Goal: Information Seeking & Learning: Learn about a topic

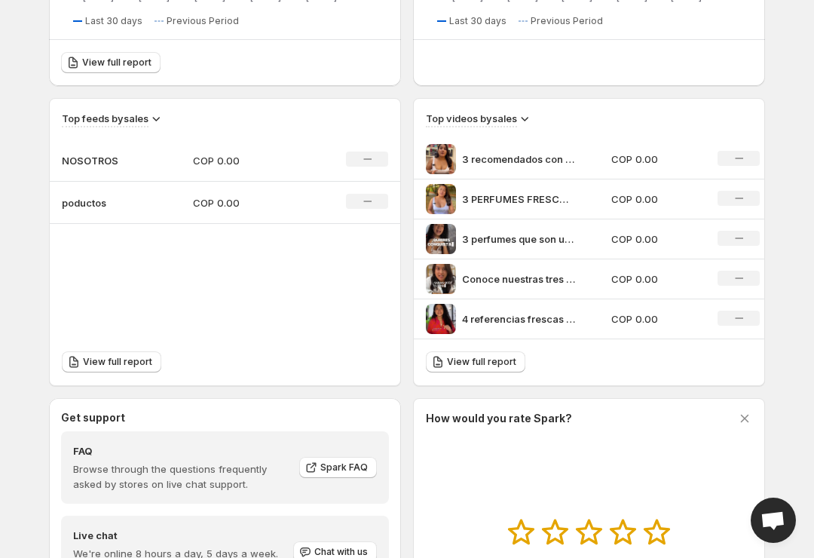
scroll to position [443, 0]
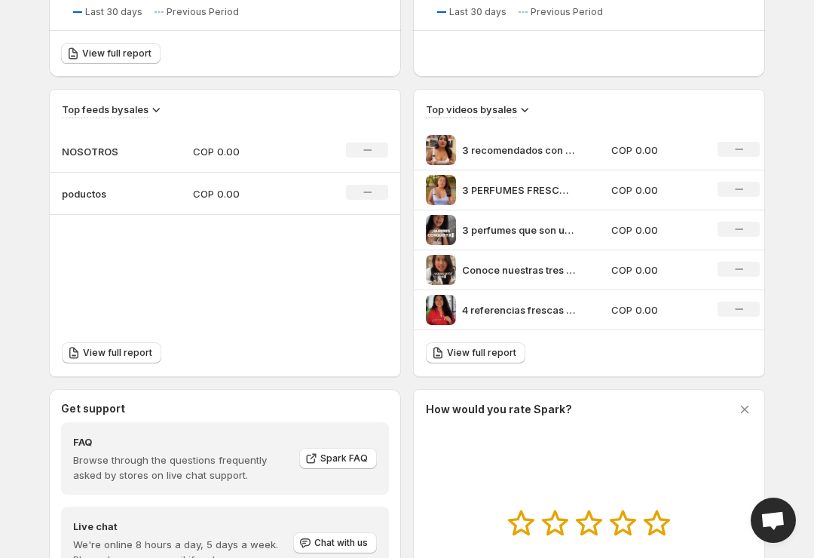
click at [599, 318] on div "4 referencias frescas y deliciosas" at bounding box center [514, 310] width 176 height 30
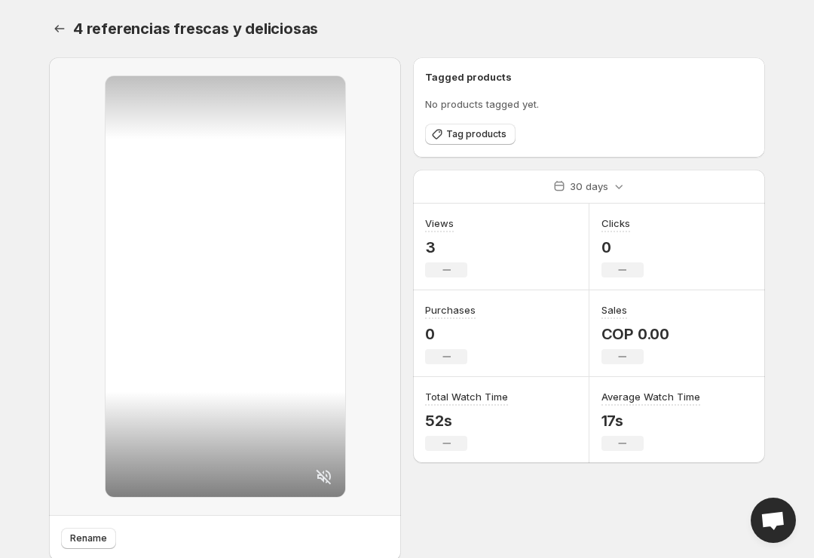
click at [481, 132] on span "Tag products" at bounding box center [476, 134] width 60 height 12
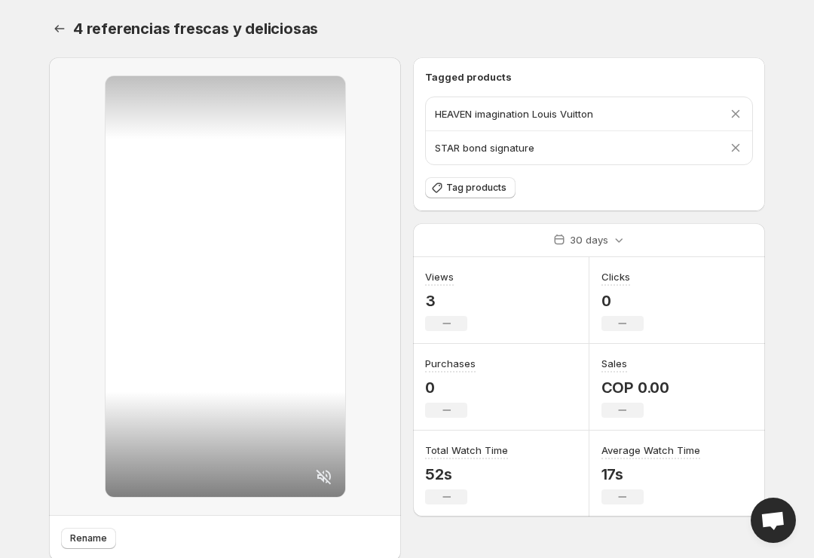
click at [273, 409] on div at bounding box center [225, 286] width 240 height 420
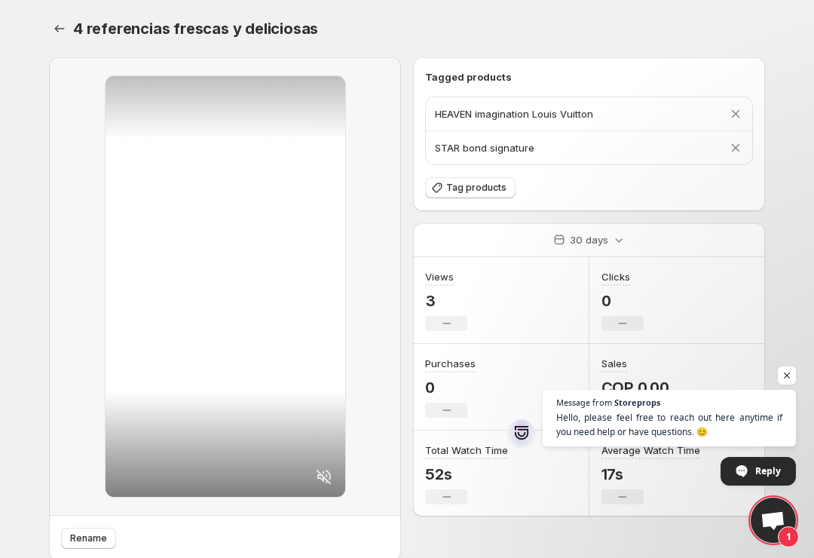
click at [491, 169] on div "Tagged products HEAVEN imagination Louis Vuitton Remove product STAR bond signa…" at bounding box center [589, 134] width 328 height 130
click at [483, 181] on button "Tag products" at bounding box center [470, 187] width 90 height 21
click at [477, 184] on span "Tag products" at bounding box center [476, 188] width 60 height 12
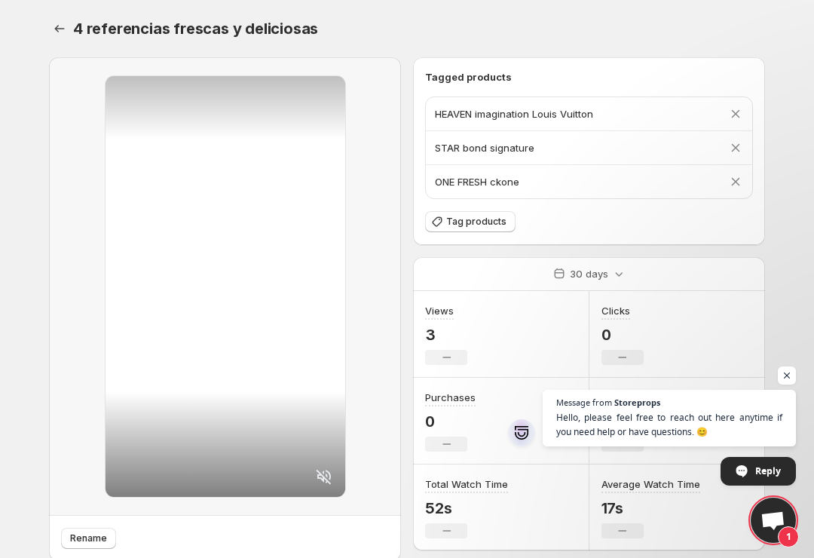
click at [60, 29] on icon "Settings" at bounding box center [59, 28] width 15 height 15
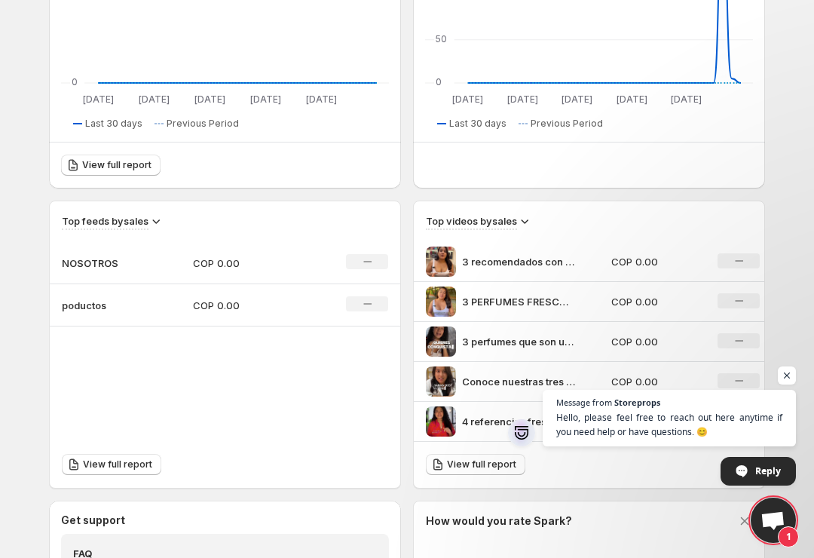
scroll to position [381, 0]
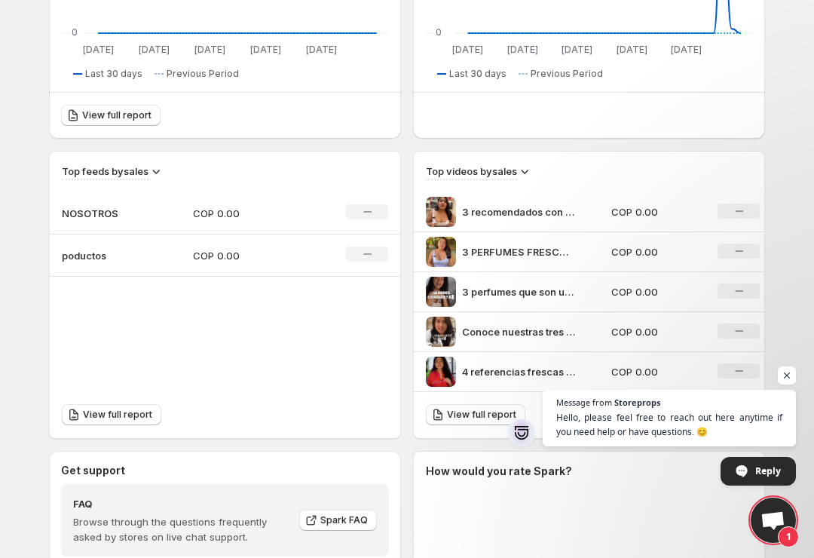
click at [573, 261] on div "3 PERFUMES FRESCOS CITRICOS Y REFRESCANTES Concelos y enamrate de la duracin de…" at bounding box center [514, 252] width 176 height 30
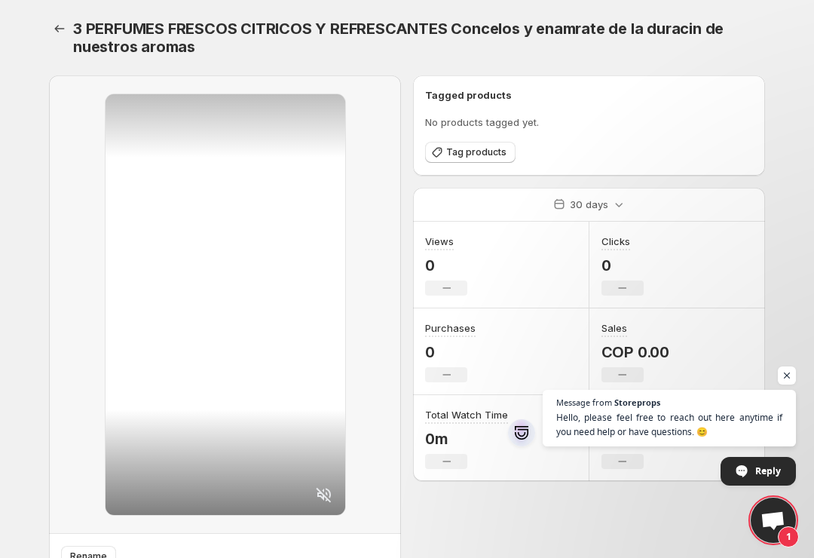
click at [492, 151] on span "Tag products" at bounding box center [476, 152] width 60 height 12
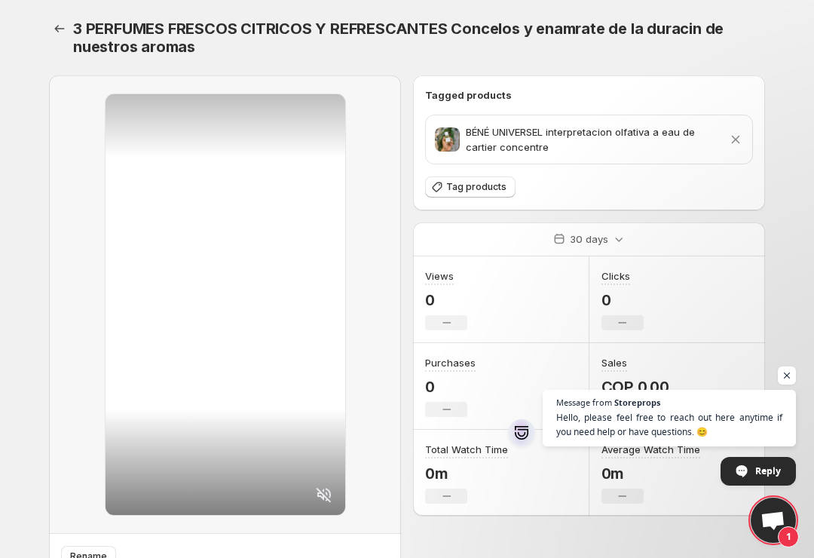
click at [319, 490] on icon at bounding box center [323, 494] width 15 height 15
click at [470, 194] on button "Tag products" at bounding box center [470, 186] width 90 height 21
click at [470, 188] on span "Tag products" at bounding box center [476, 187] width 60 height 12
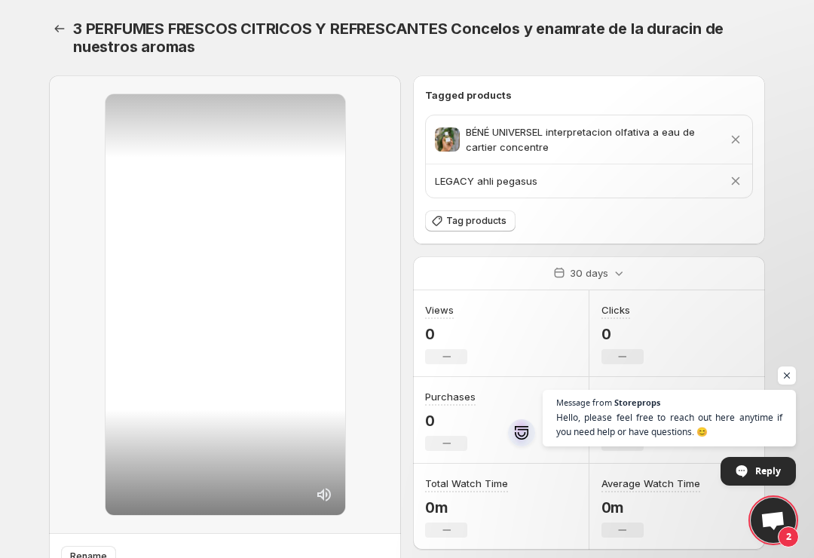
click at [53, 28] on icon "Settings" at bounding box center [59, 28] width 15 height 15
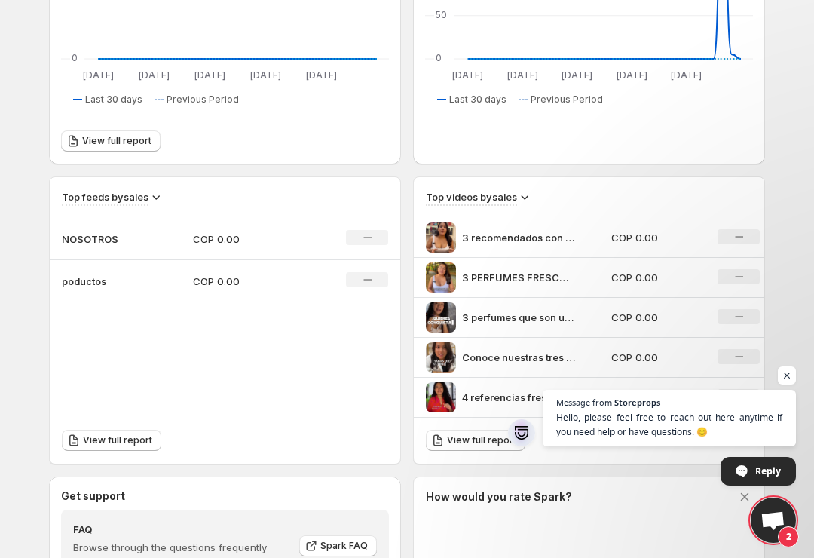
scroll to position [356, 0]
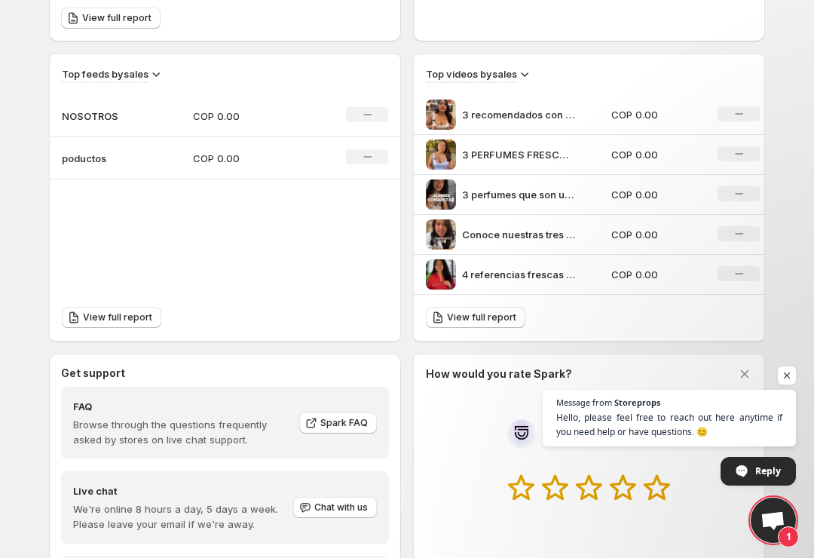
scroll to position [478, 0]
click at [582, 110] on div "3 recomendados con aroma COMESTIBLE Enamrate de los aromas dulces y empalagosos" at bounding box center [514, 115] width 176 height 30
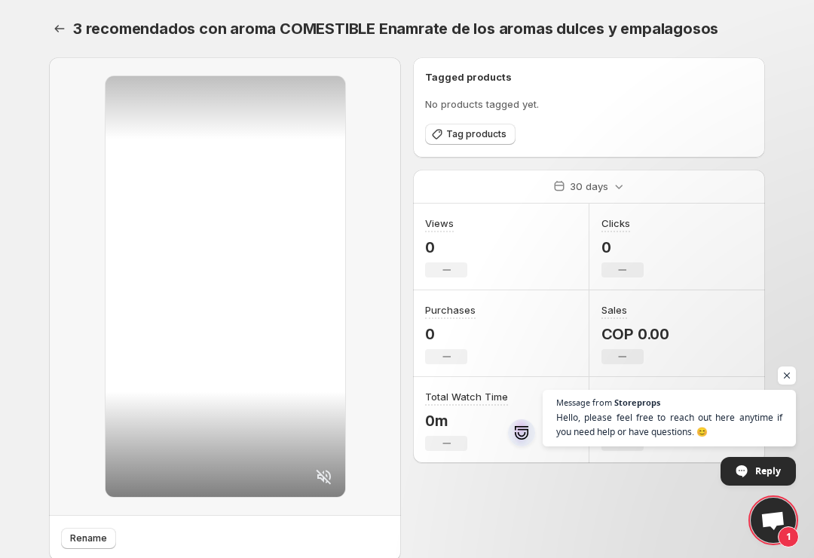
click at [328, 477] on icon at bounding box center [324, 476] width 18 height 18
click at [486, 139] on span "Tag products" at bounding box center [476, 134] width 60 height 12
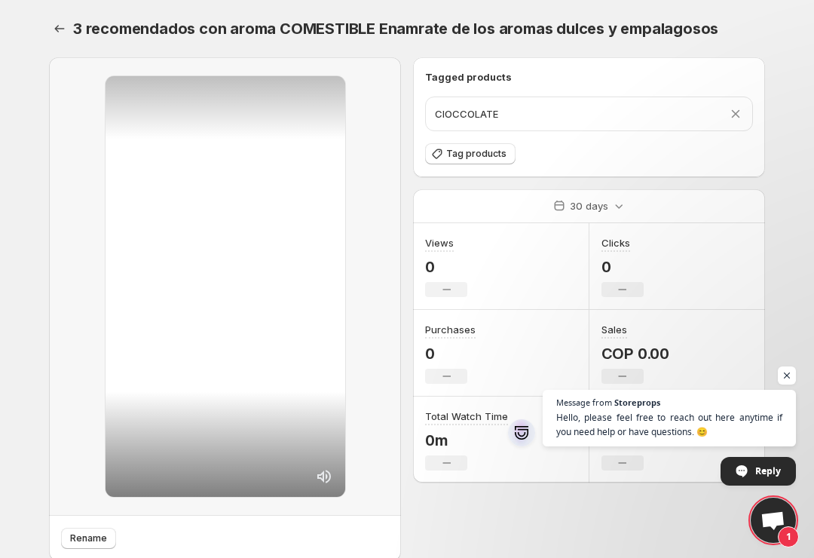
click at [482, 152] on span "Tag products" at bounding box center [476, 154] width 60 height 12
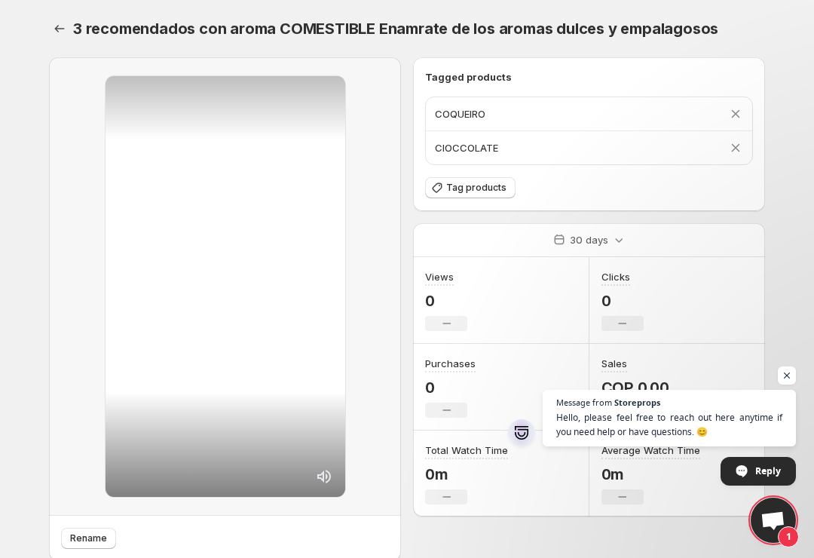
click at [475, 195] on button "Tag products" at bounding box center [470, 187] width 90 height 21
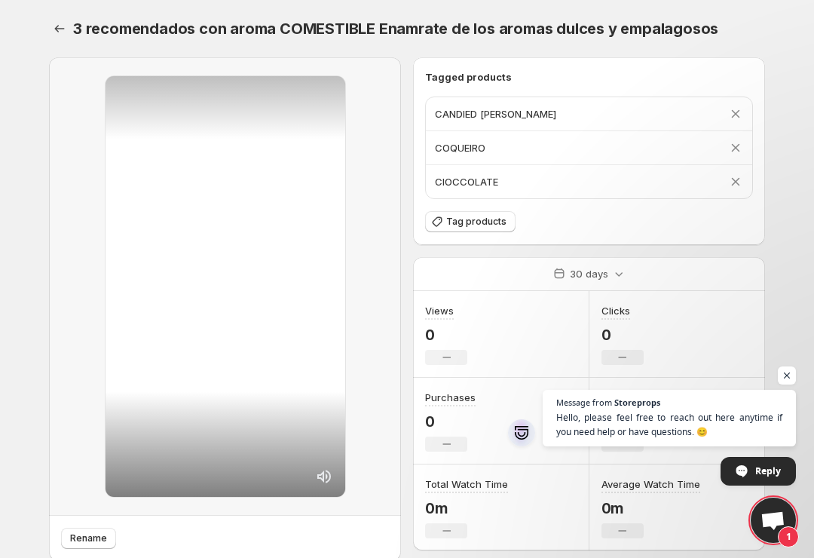
click at [50, 25] on button "Settings" at bounding box center [59, 28] width 21 height 21
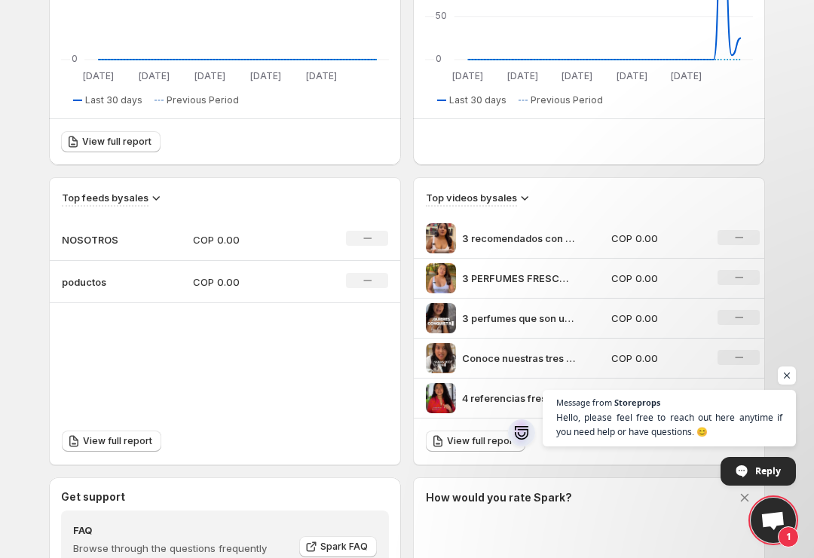
scroll to position [399, 0]
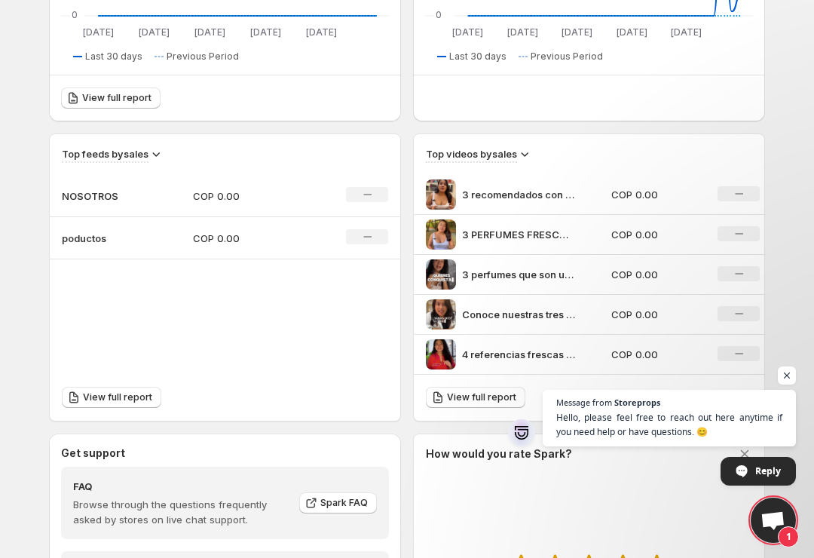
click at [587, 276] on div "3 perfumes que son una conquista olfativa DUKHAN es nuestra version de Santal 3…" at bounding box center [514, 274] width 176 height 30
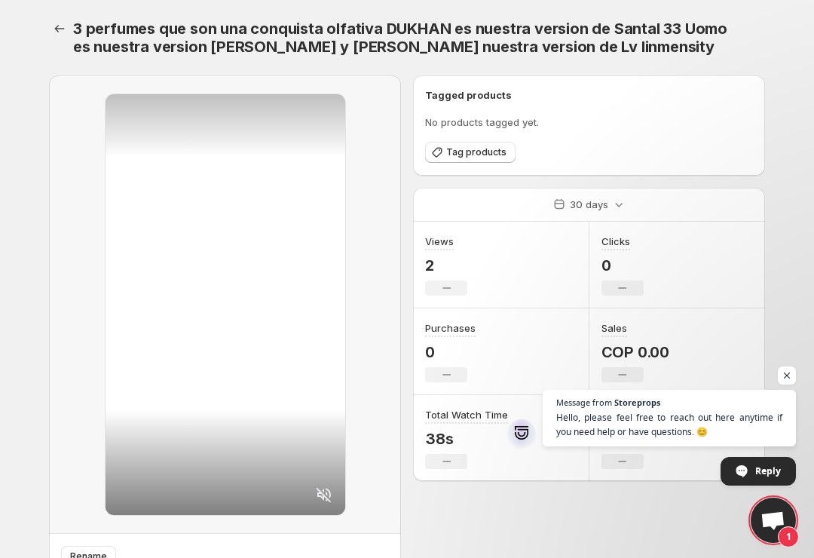
click at [324, 497] on icon at bounding box center [324, 494] width 18 height 18
click at [477, 160] on button "Tag products" at bounding box center [470, 152] width 90 height 21
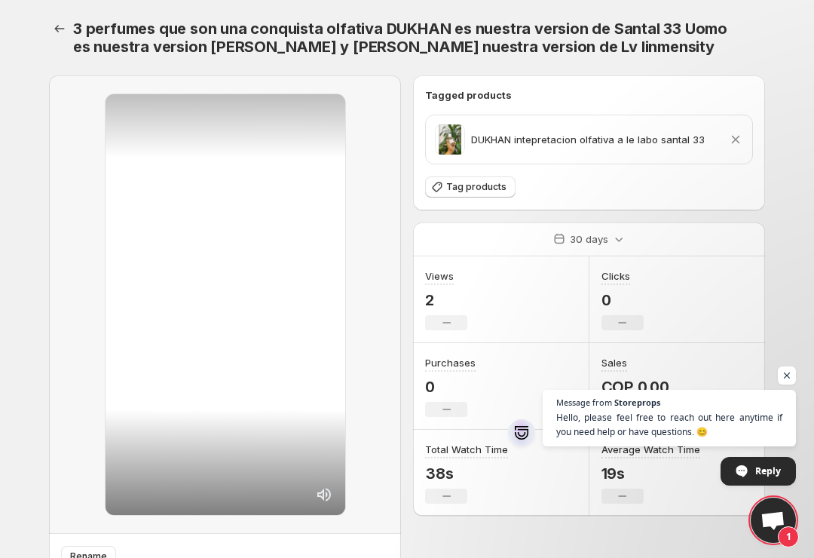
click at [66, 24] on icon "Settings" at bounding box center [59, 28] width 15 height 15
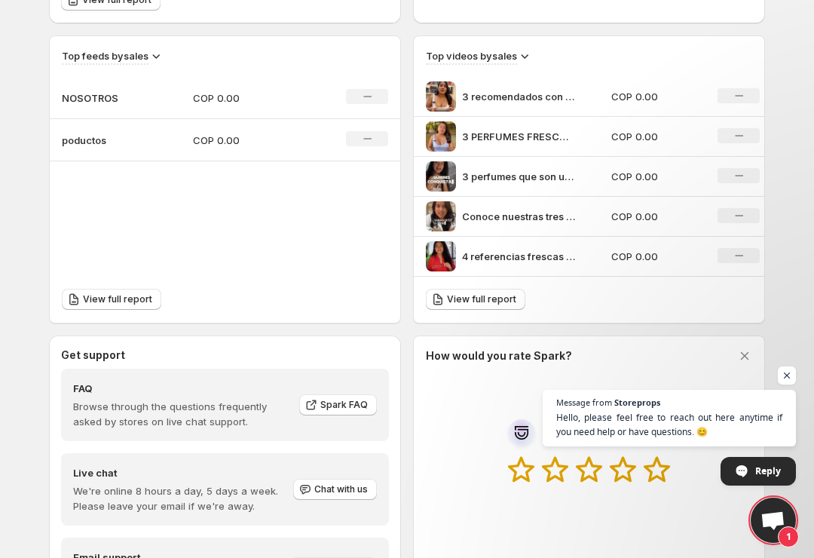
scroll to position [499, 0]
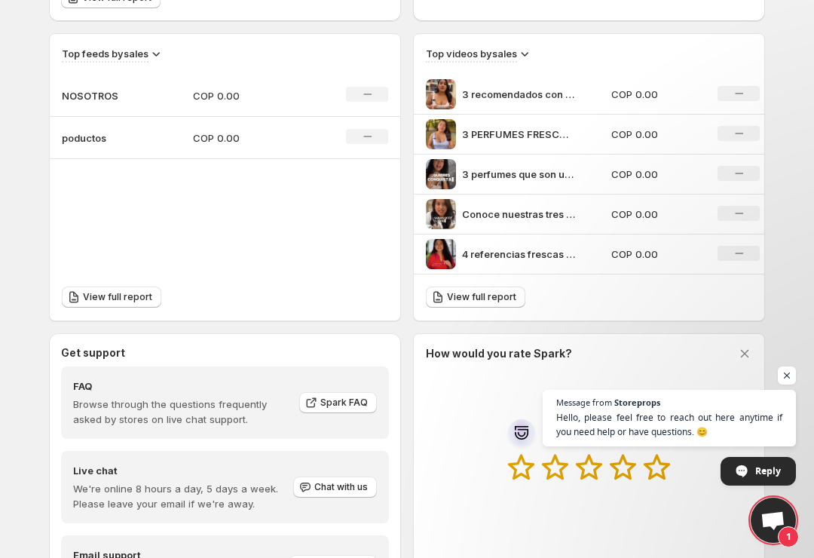
click at [557, 260] on p "4 referencias frescas y deliciosas" at bounding box center [518, 253] width 113 height 15
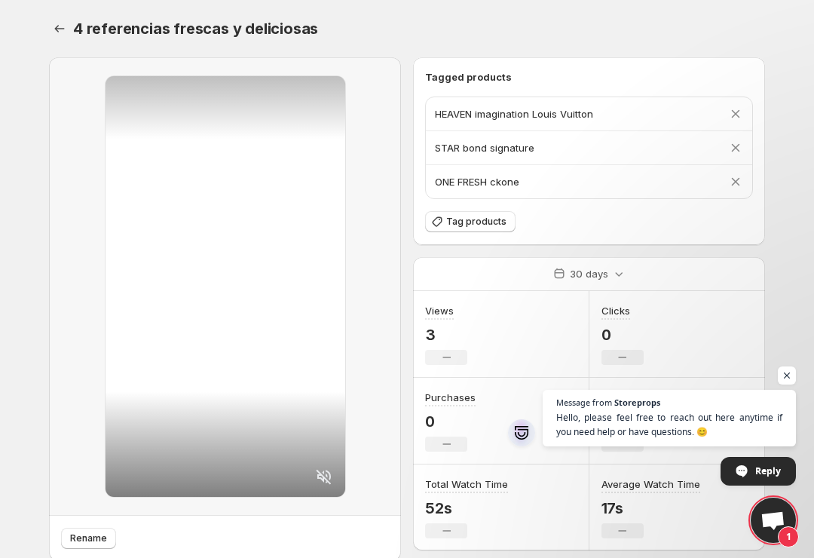
click at [55, 29] on icon "Settings" at bounding box center [59, 28] width 15 height 15
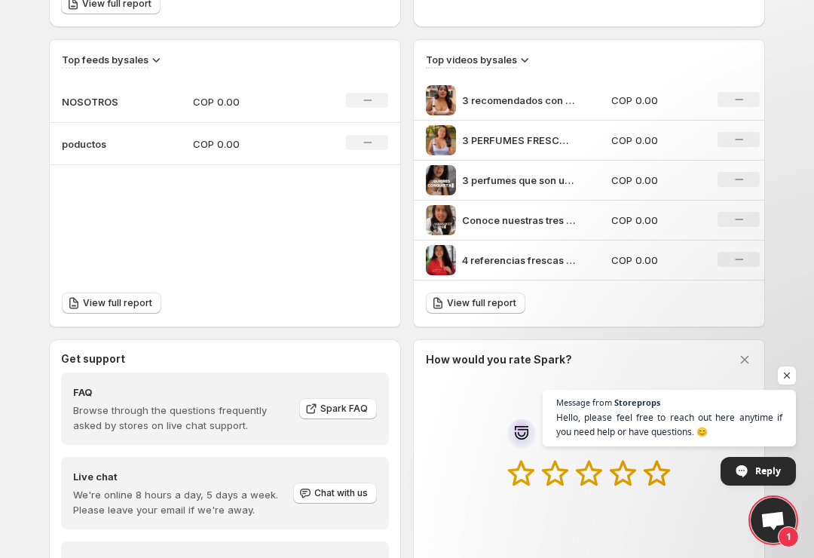
scroll to position [503, 0]
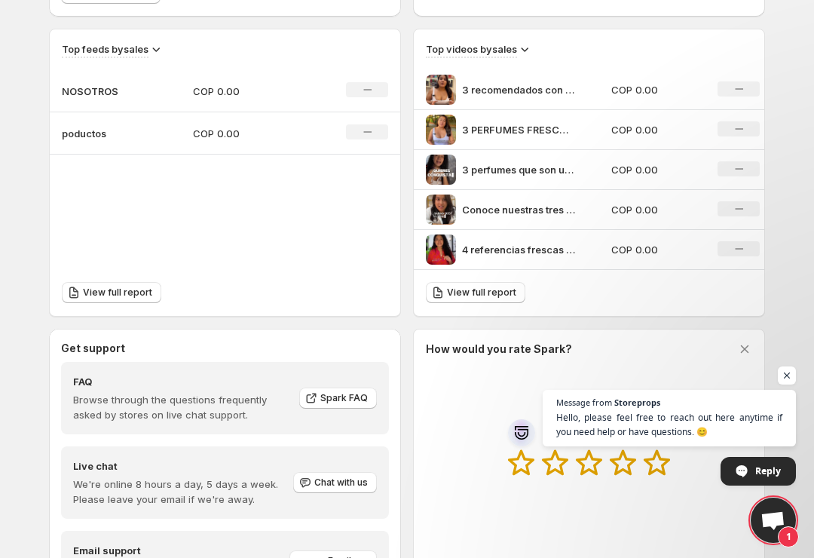
click at [494, 295] on span "View full report" at bounding box center [481, 292] width 69 height 12
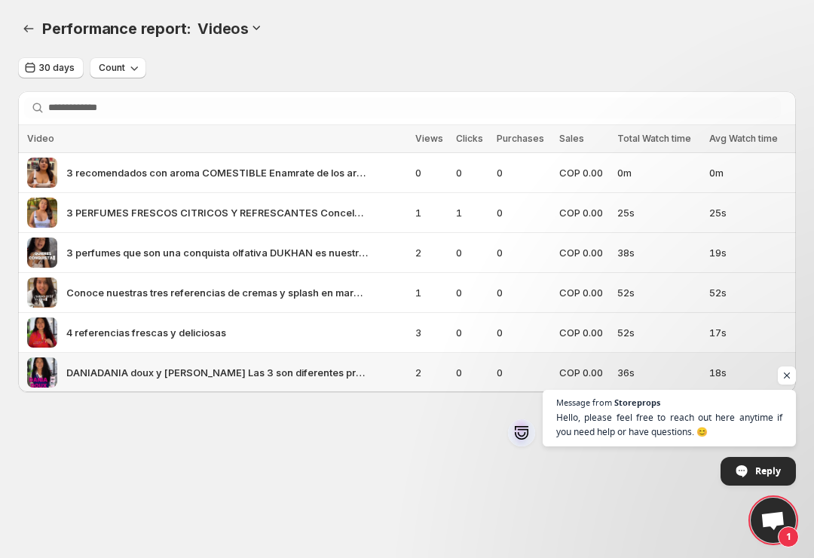
click at [327, 376] on span "DANIADANIA doux y [PERSON_NAME] Las 3 son diferentes prubalas y elige la que me…" at bounding box center [216, 372] width 301 height 15
click at [123, 366] on span "DANIADANIA doux y [PERSON_NAME] Las 3 son diferentes prubalas y elige la que me…" at bounding box center [216, 372] width 301 height 15
click at [49, 368] on img at bounding box center [42, 372] width 30 height 30
click at [48, 368] on img at bounding box center [42, 372] width 30 height 30
click at [400, 374] on div "DANIADANIA doux y [PERSON_NAME] Las 3 son diferentes prubalas y elige la que me…" at bounding box center [216, 372] width 379 height 30
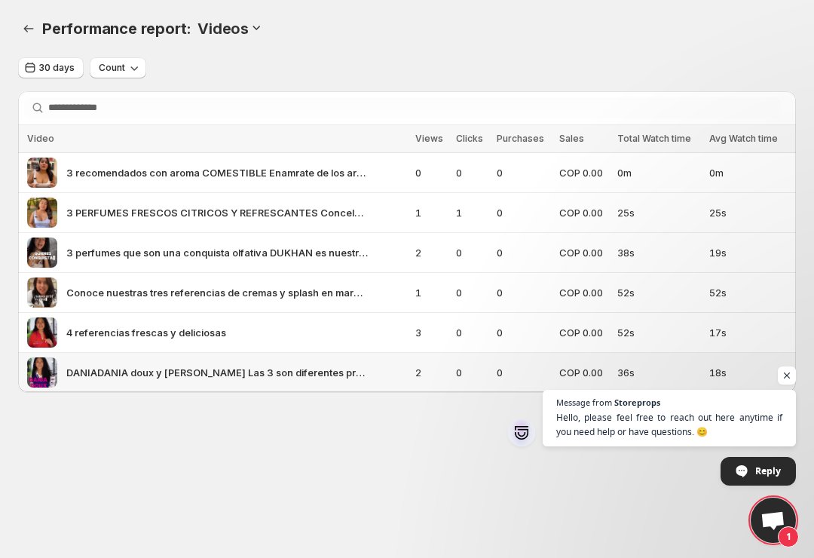
click at [444, 380] on span "2" at bounding box center [431, 372] width 32 height 15
click at [65, 377] on div "DANIADANIA doux y [PERSON_NAME] Las 3 son diferentes prubalas y elige la que me…" at bounding box center [216, 372] width 379 height 30
click at [26, 32] on icon "Performance report" at bounding box center [28, 28] width 15 height 15
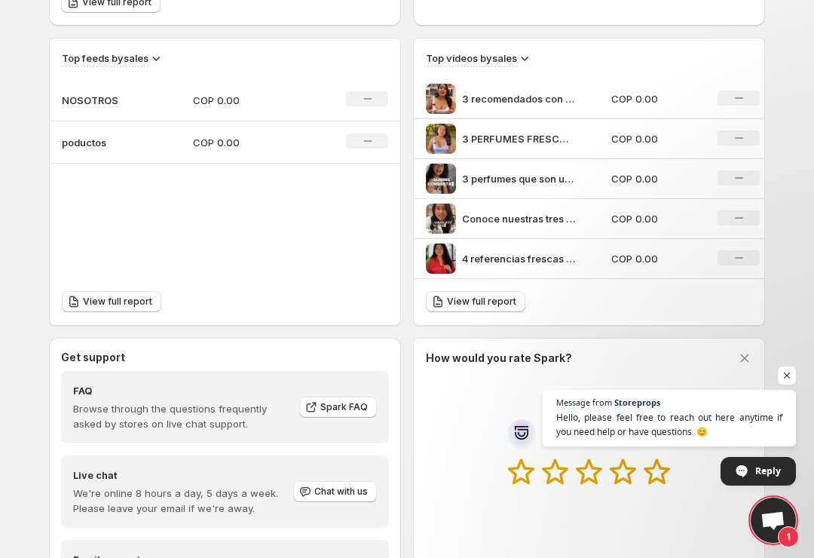
scroll to position [466, 0]
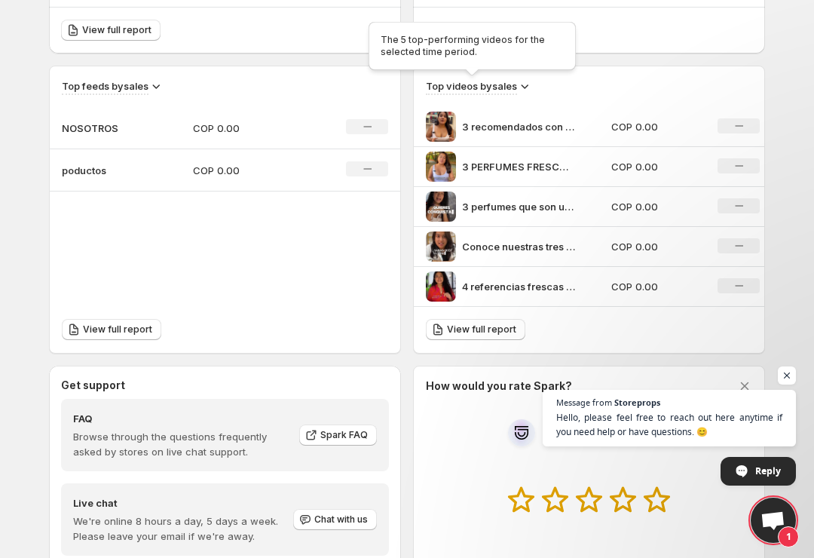
click at [508, 95] on span "Top videos by sales" at bounding box center [471, 86] width 91 height 17
click at [524, 90] on icon at bounding box center [524, 85] width 15 height 15
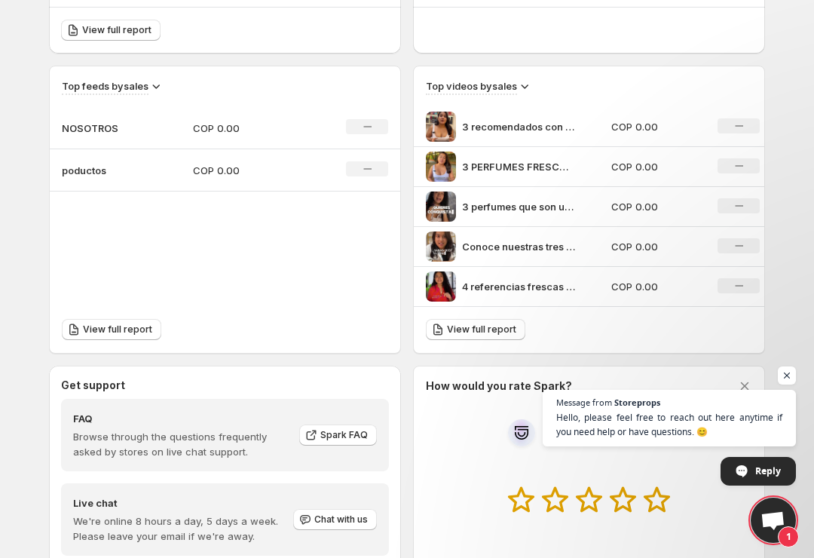
click at [779, 292] on div "Overview. This page is ready Overview Create feed 30 days Impressions 57 No cha…" at bounding box center [407, 111] width 752 height 1154
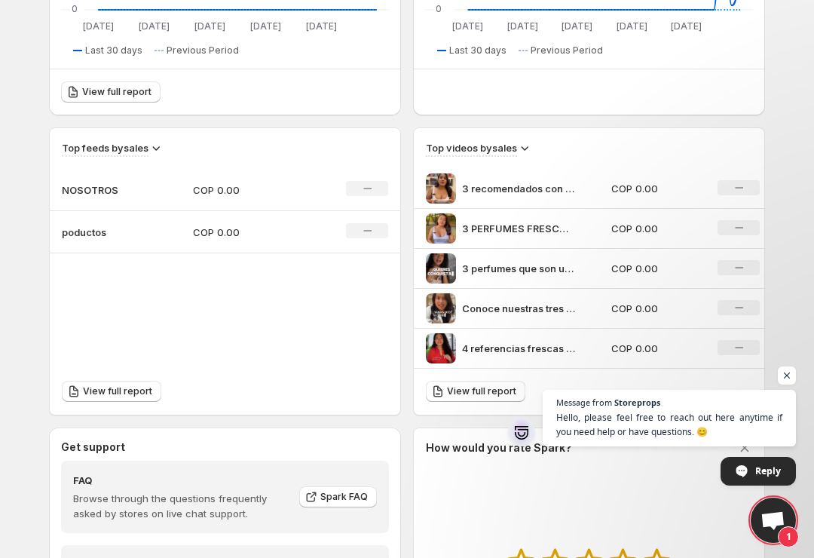
scroll to position [405, 0]
click at [252, 198] on td "COP 0.00" at bounding box center [246, 189] width 131 height 42
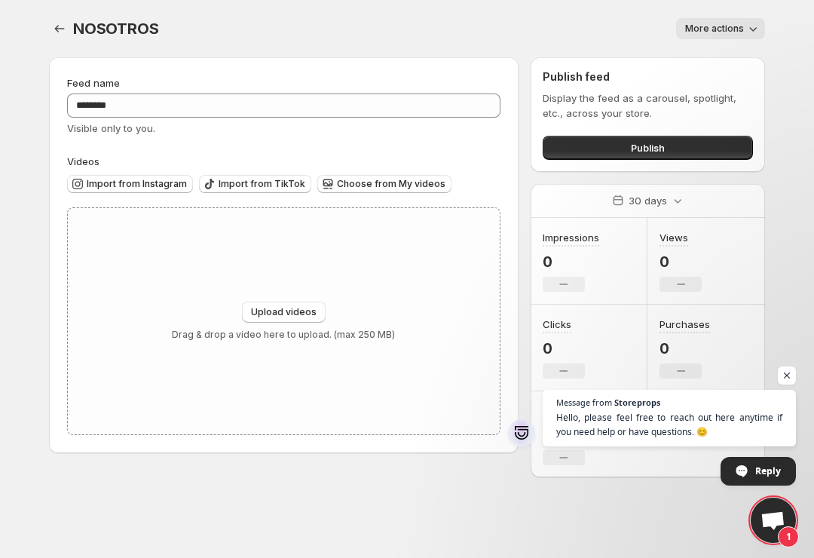
click at [57, 30] on icon "Settings" at bounding box center [60, 29] width 10 height 8
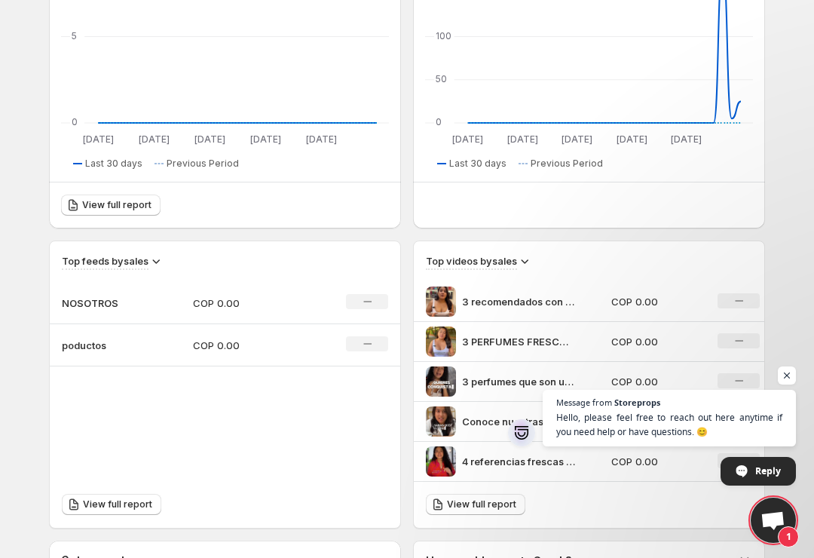
scroll to position [293, 0]
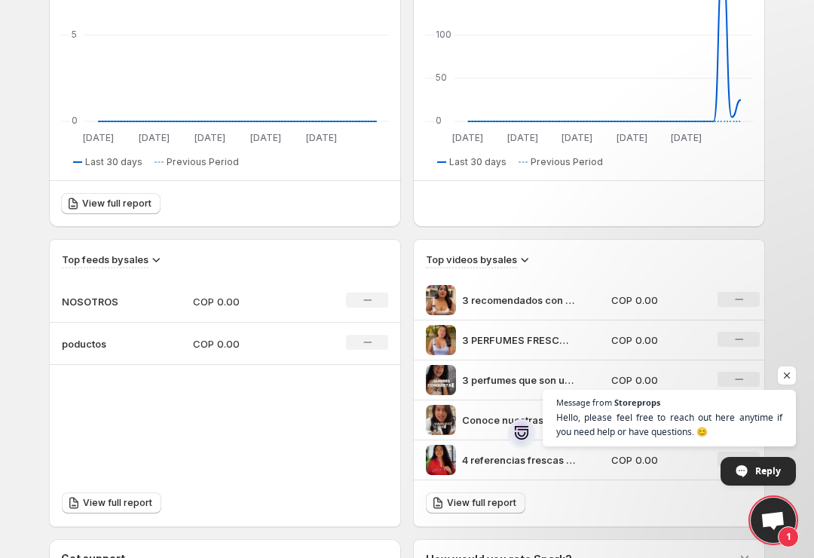
click at [255, 345] on p "COP 0.00" at bounding box center [246, 343] width 107 height 15
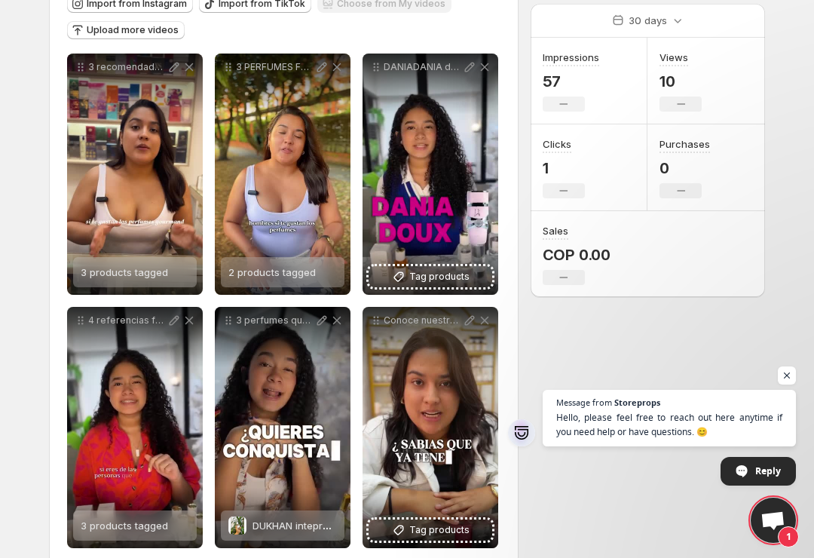
scroll to position [179, 0]
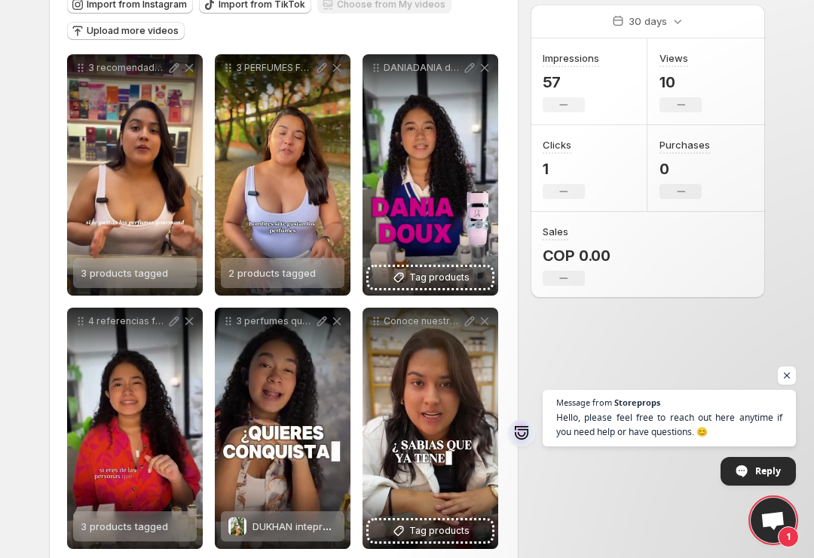
click at [434, 287] on button "Tag products" at bounding box center [430, 277] width 124 height 21
